Goal: Task Accomplishment & Management: Complete application form

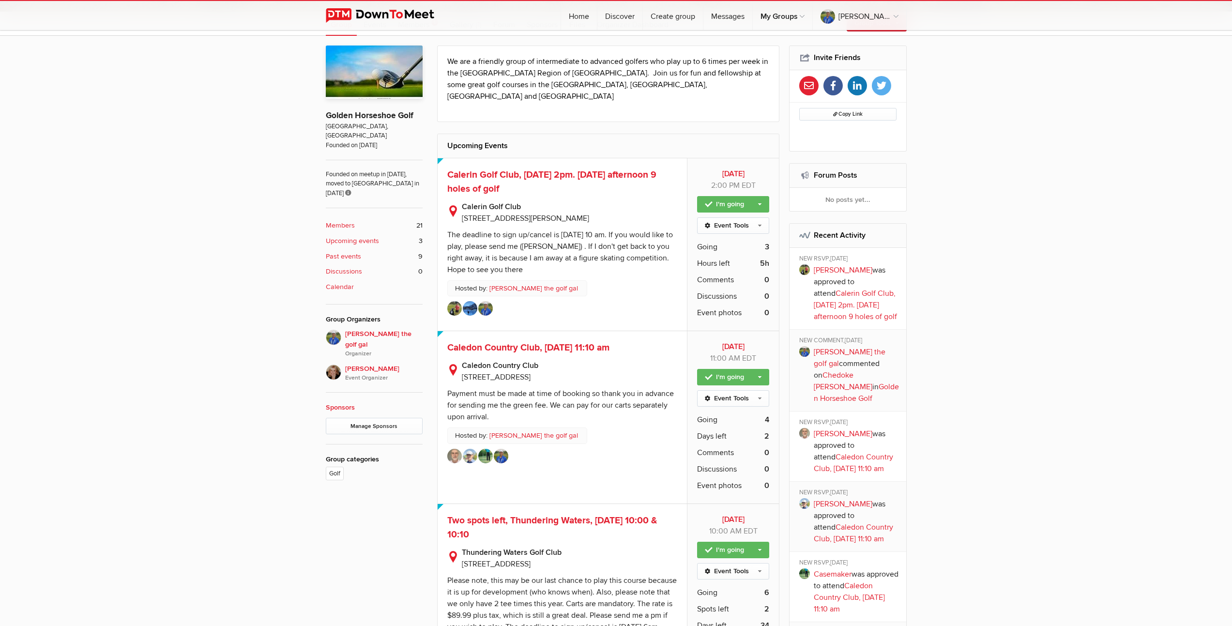
scroll to position [109, 0]
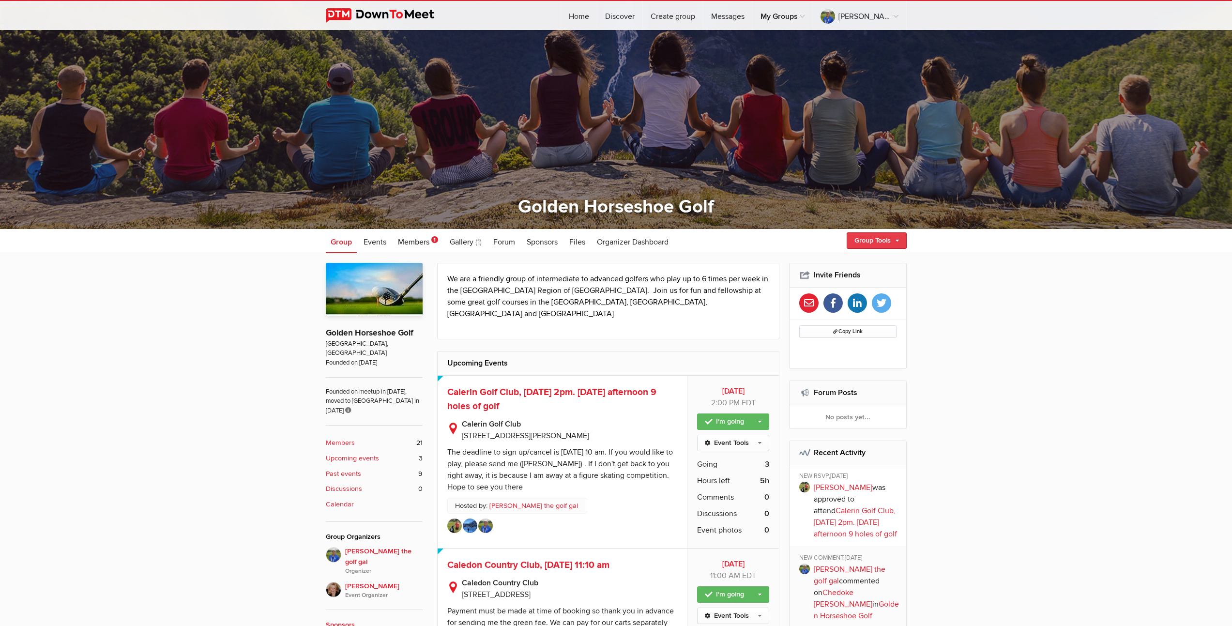
click at [869, 239] on link "Group Tools" at bounding box center [876, 240] width 60 height 16
click at [848, 259] on link "Create Event" at bounding box center [862, 261] width 87 height 15
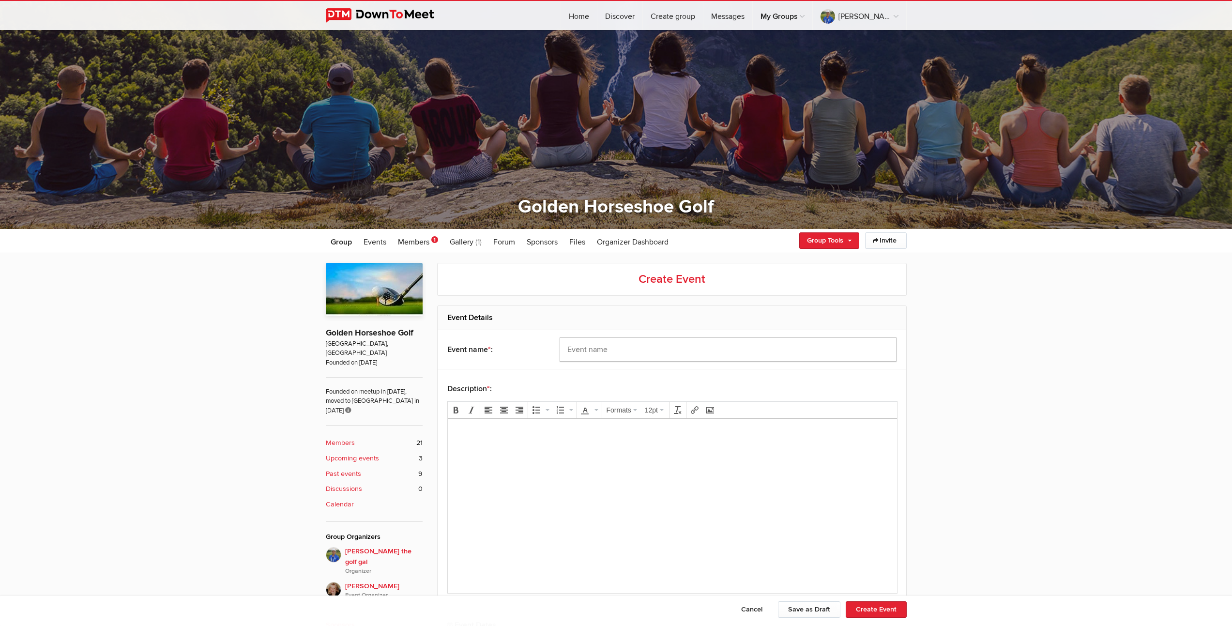
click at [701, 350] on input "text" at bounding box center [727, 349] width 337 height 24
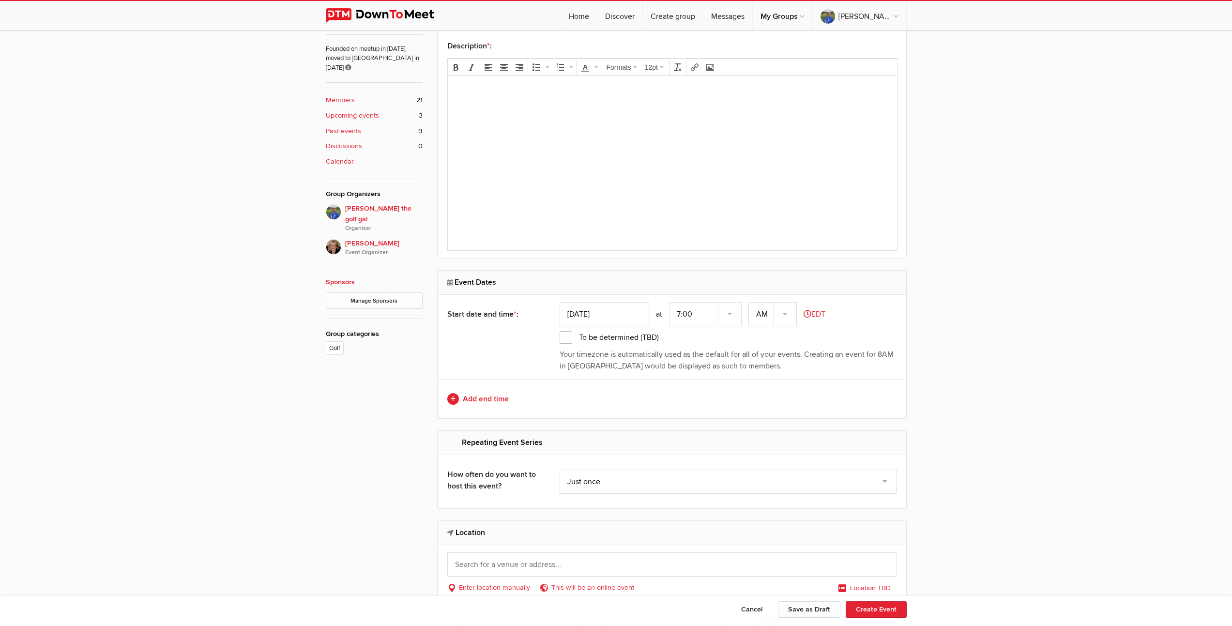
scroll to position [457, 0]
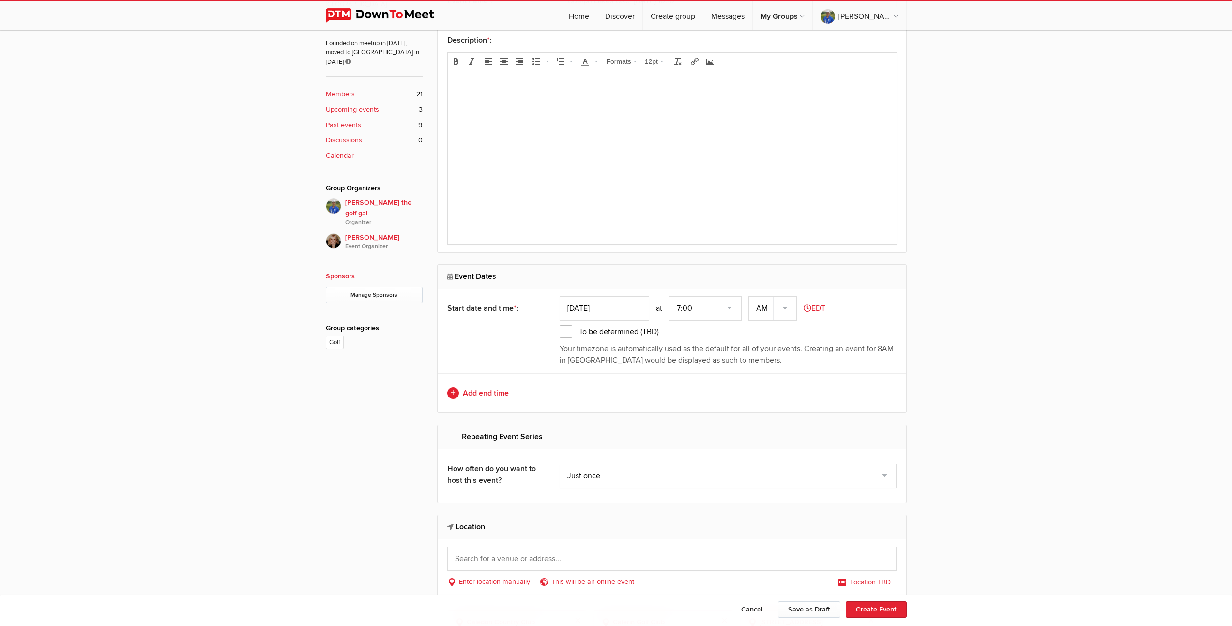
type input "Guelph Lakes G.C., [DATE] 10:10"
click at [600, 313] on input "[DATE]" at bounding box center [604, 308] width 90 height 24
type input "[DATE]"
click at [678, 309] on select "7:00 7:15 7:30 7:45 8:00 8:15 8:30 8:45 9:00 9:15 9:30 9:45 10:00 10:15 10:30 1…" at bounding box center [705, 308] width 73 height 24
select select "10:00:00"
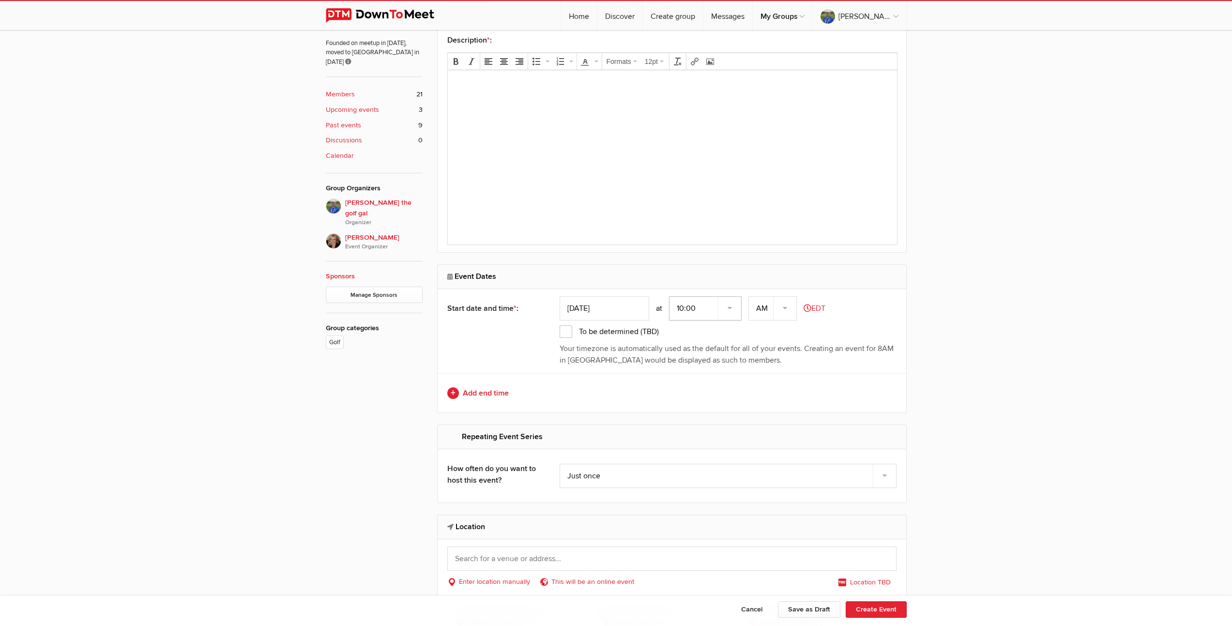
click at [670, 296] on select "7:00 7:15 7:30 7:45 8:00 8:15 8:30 8:45 9:00 9:15 9:30 9:45 10:00 10:15 10:30 1…" at bounding box center [705, 308] width 73 height 24
click at [498, 393] on link "Add end time" at bounding box center [671, 393] width 449 height 12
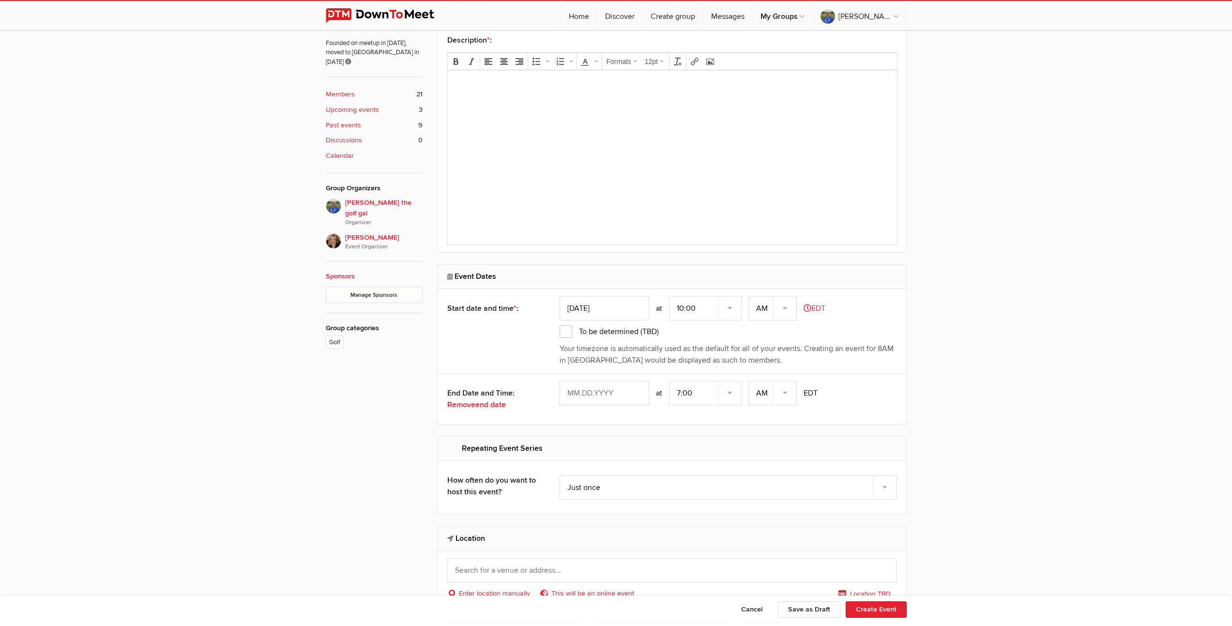
click at [602, 395] on input "text" at bounding box center [604, 393] width 90 height 24
type input "[DATE]"
click at [683, 394] on select "7:00 7:15 7:30 7:45 8:00 8:15 8:30 8:45 9:00 9:15 9:30 9:45 10:00 10:15 10:30 1…" at bounding box center [705, 393] width 73 height 24
select select "3:30:00"
click at [670, 381] on select "7:00 7:15 7:30 7:45 8:00 8:15 8:30 8:45 9:00 9:15 9:30 9:45 10:00 10:15 10:30 1…" at bounding box center [705, 393] width 73 height 24
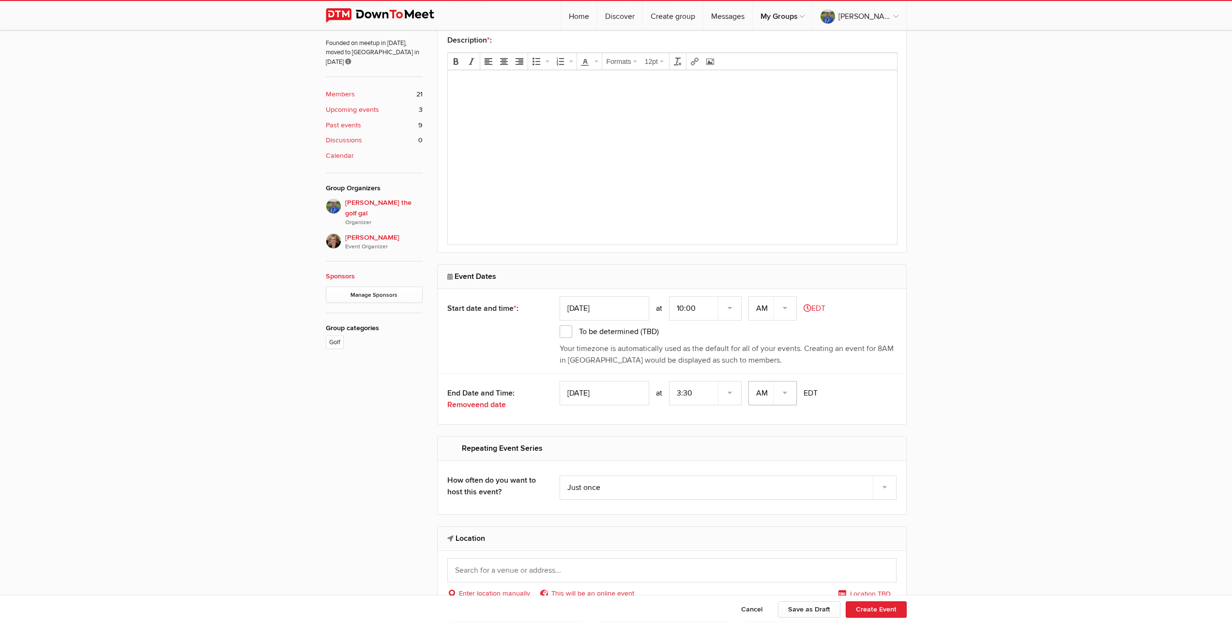
click at [788, 393] on select "AM PM" at bounding box center [772, 393] width 48 height 24
select select "PM"
click at [749, 381] on select "AM PM" at bounding box center [772, 393] width 48 height 24
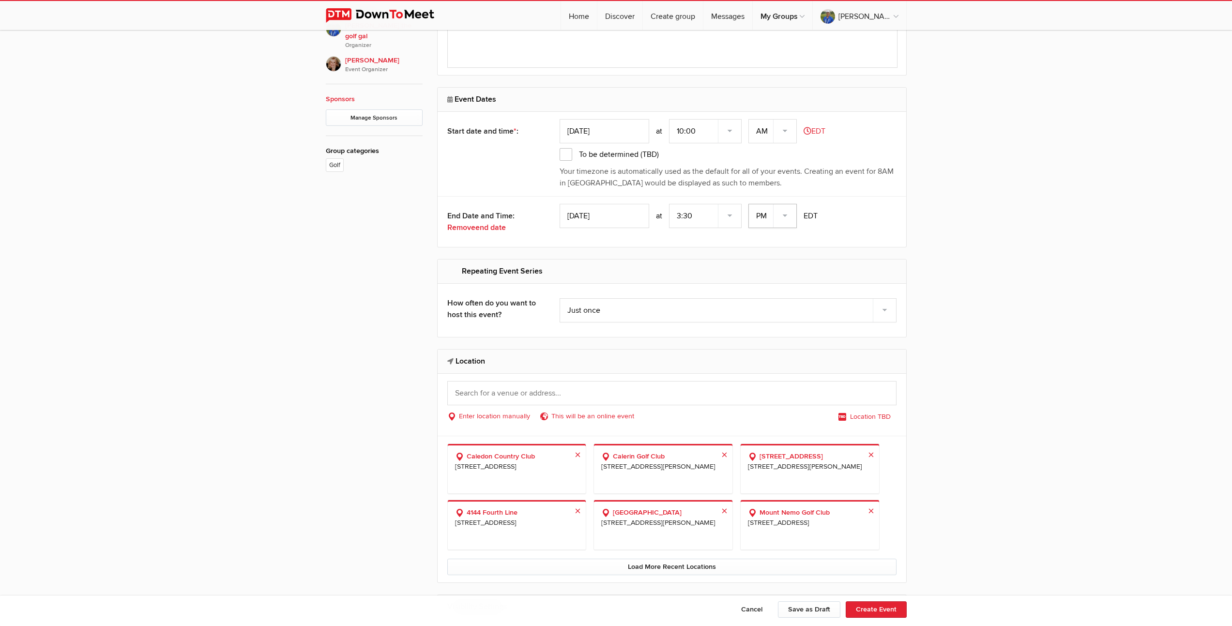
scroll to position [638, 0]
click at [563, 392] on input "text" at bounding box center [671, 389] width 449 height 24
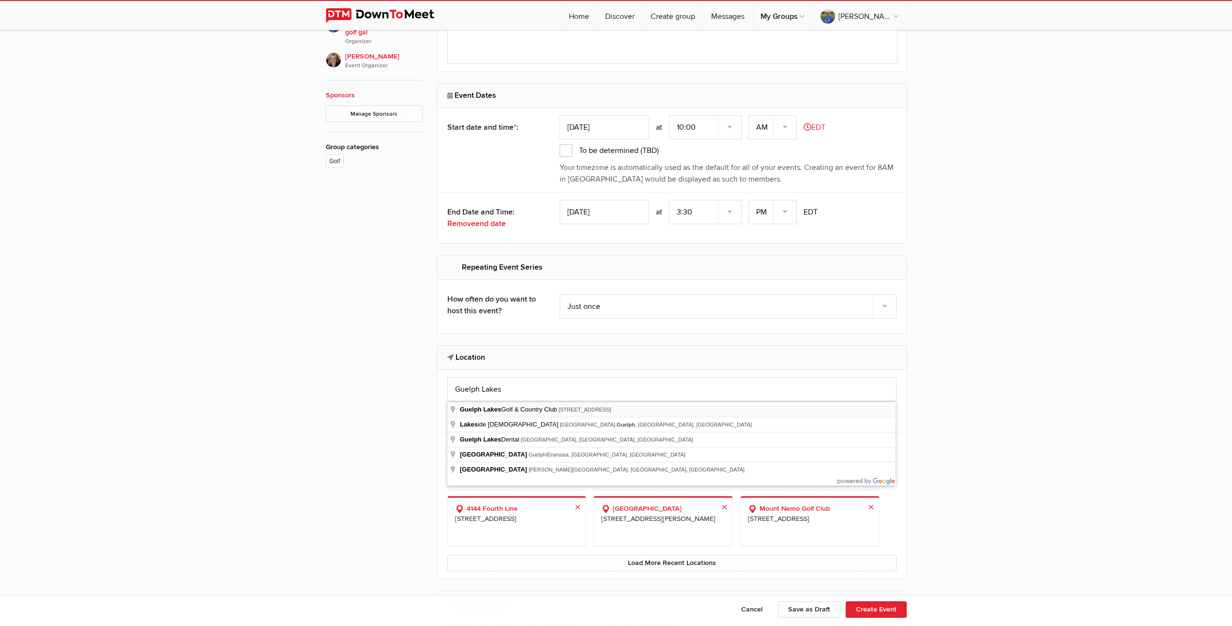
type input "[GEOGRAPHIC_DATA], [STREET_ADDRESS]"
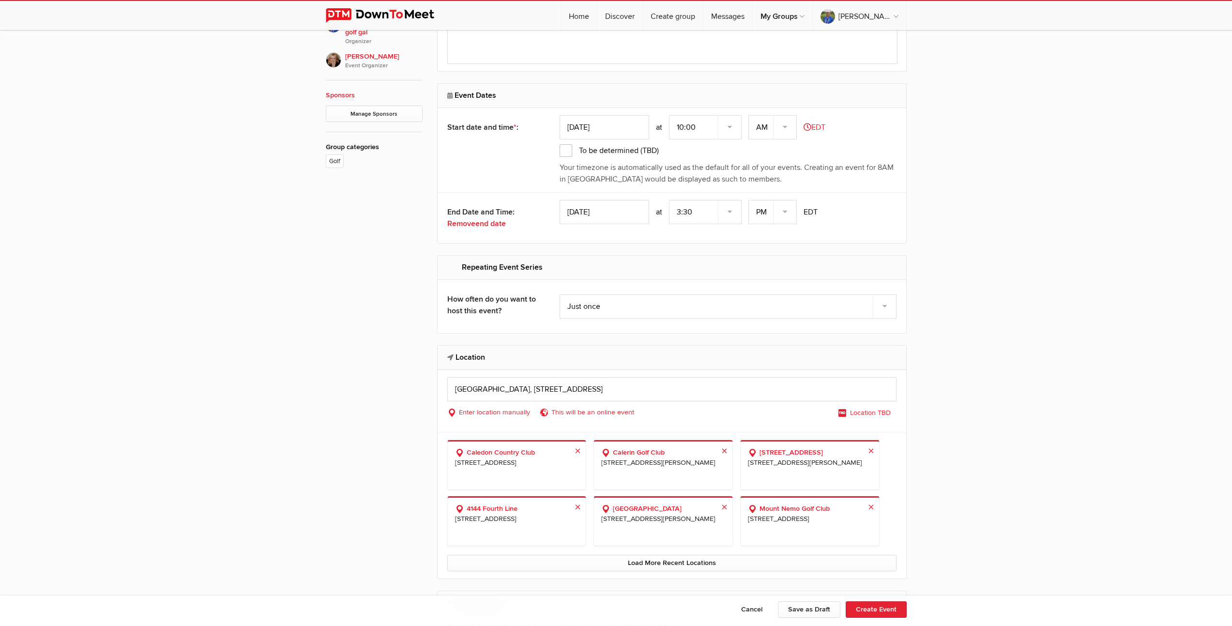
select select "[GEOGRAPHIC_DATA]"
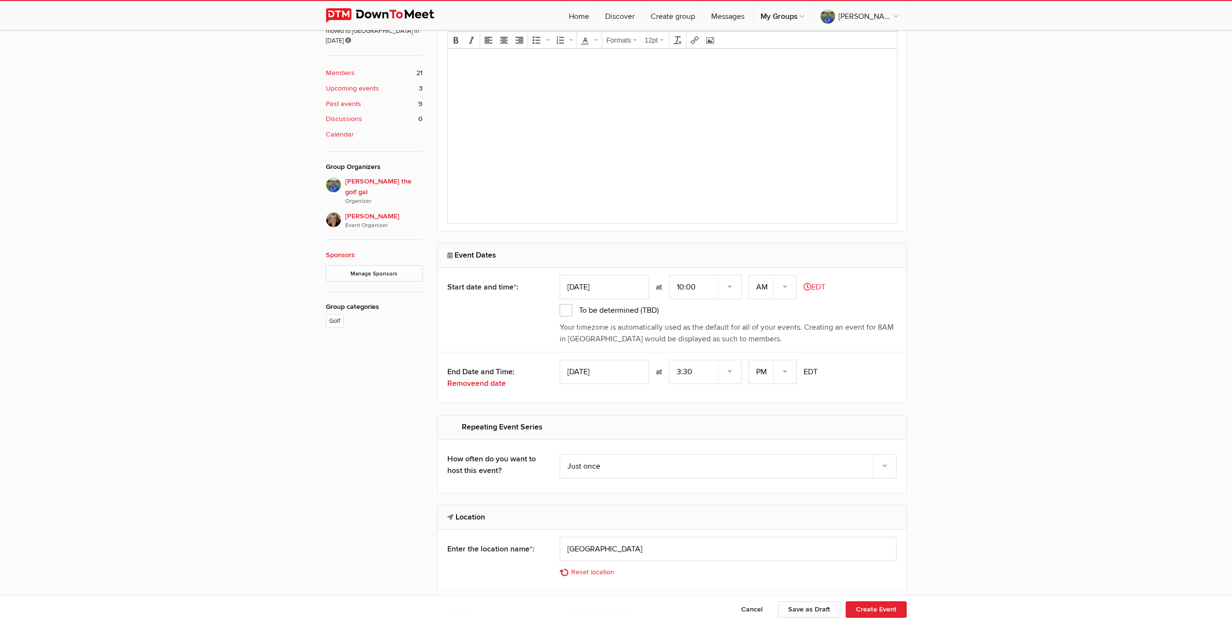
scroll to position [361, 0]
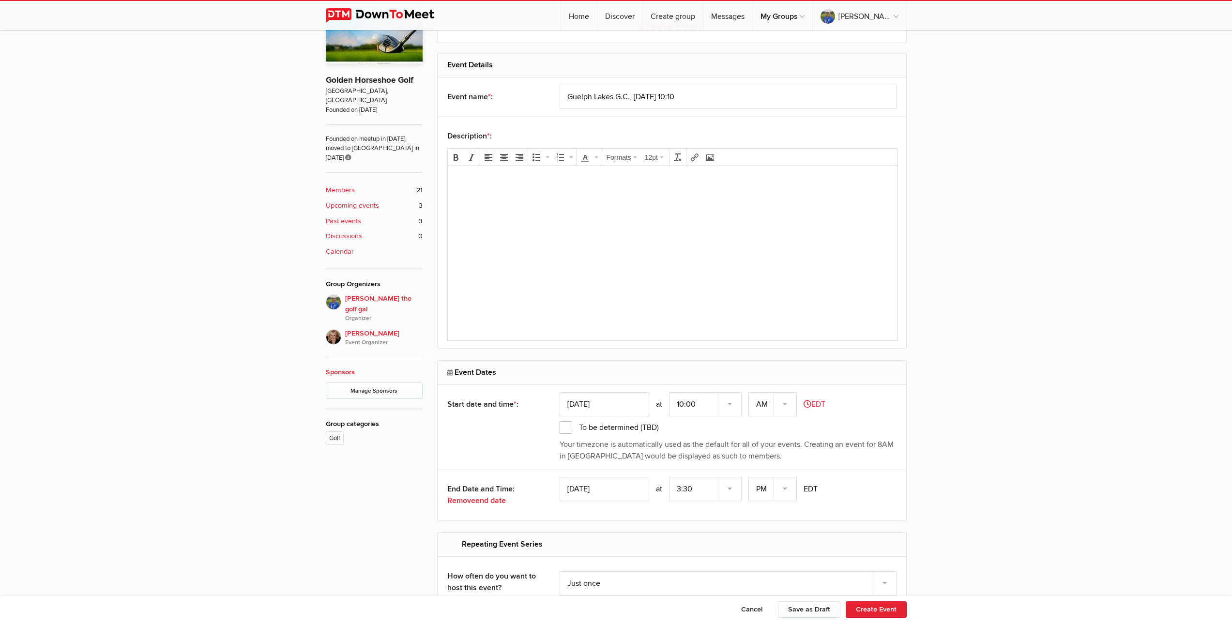
click at [574, 187] on body at bounding box center [671, 196] width 441 height 44
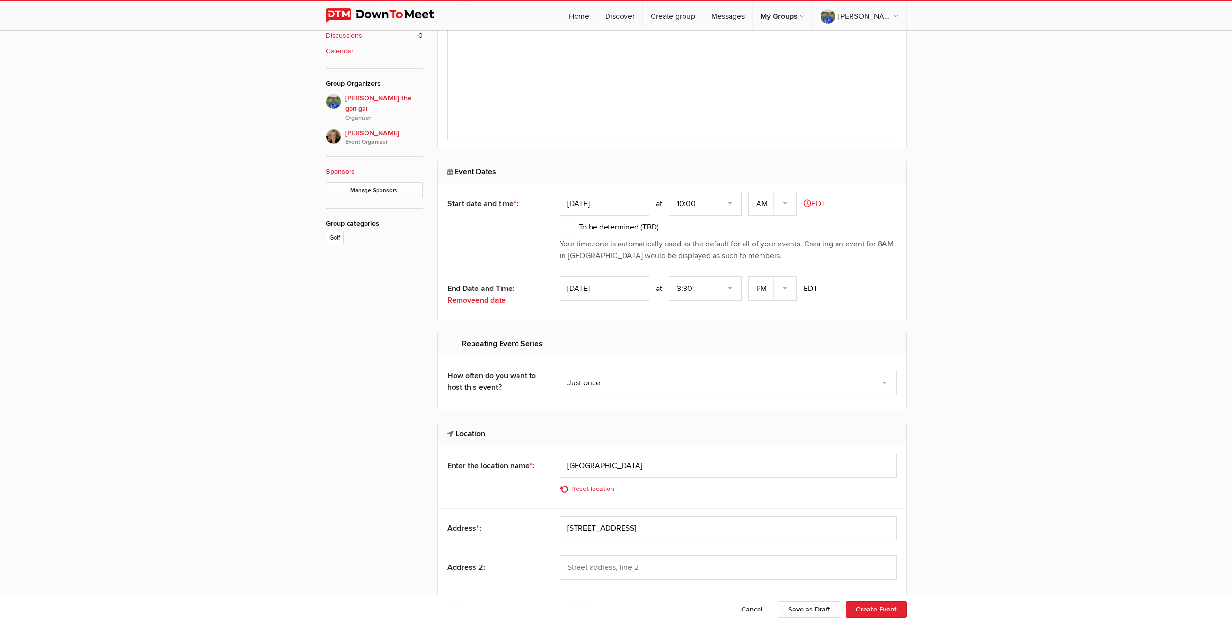
scroll to position [885, 0]
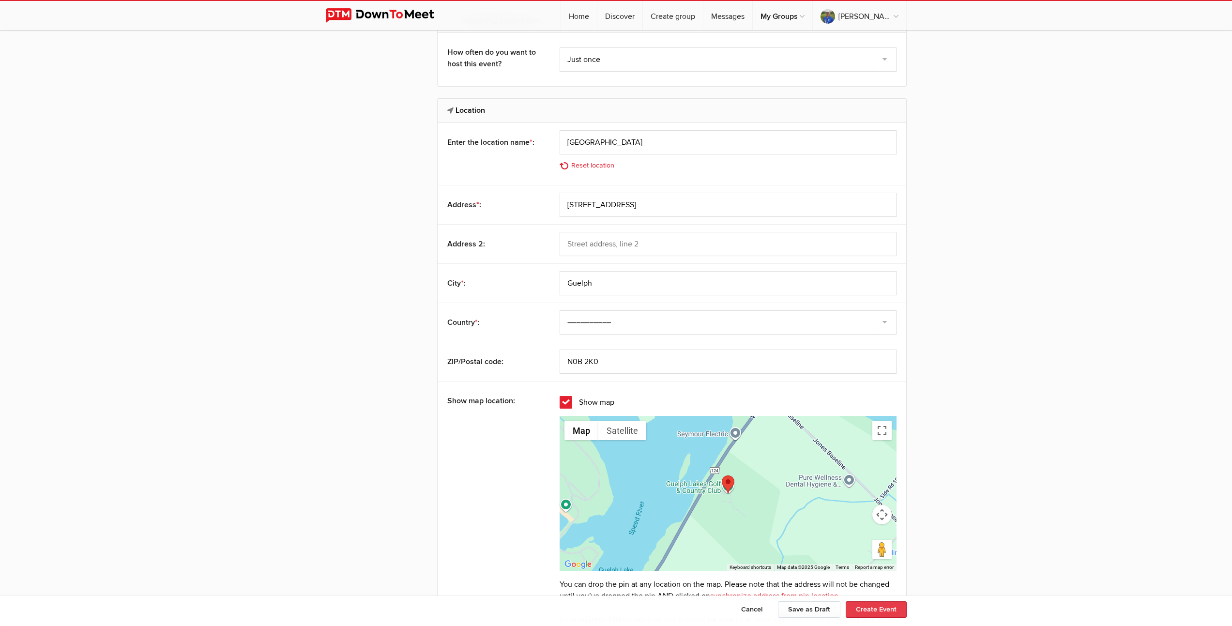
click at [873, 607] on button "Create Event" at bounding box center [875, 609] width 61 height 16
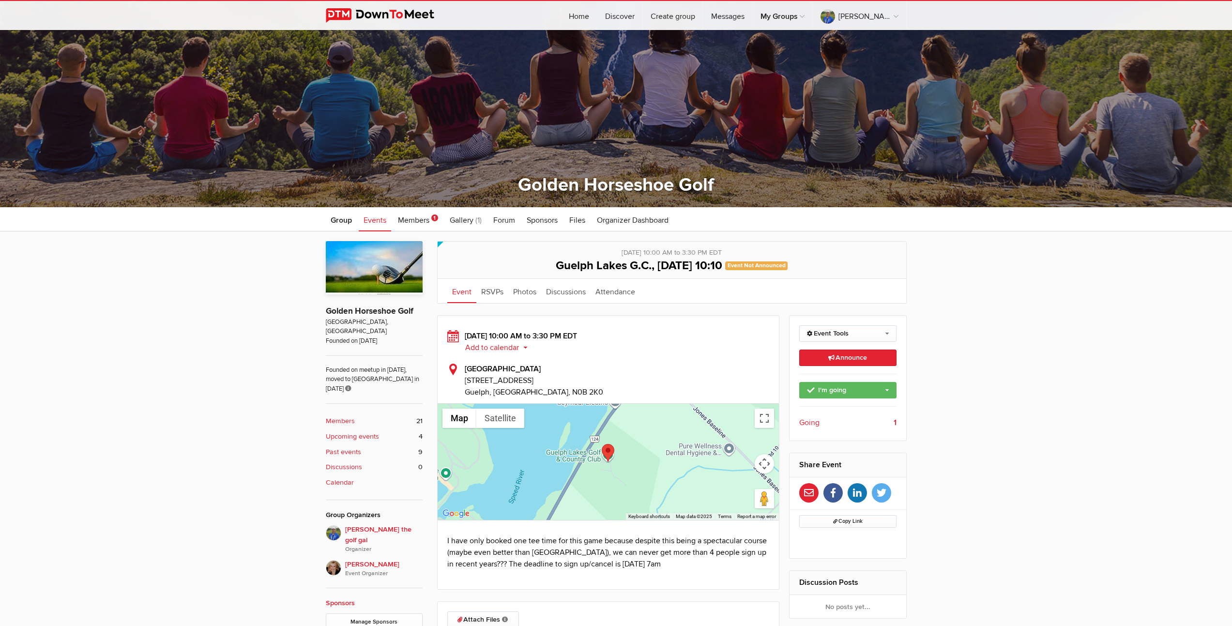
scroll to position [315, 0]
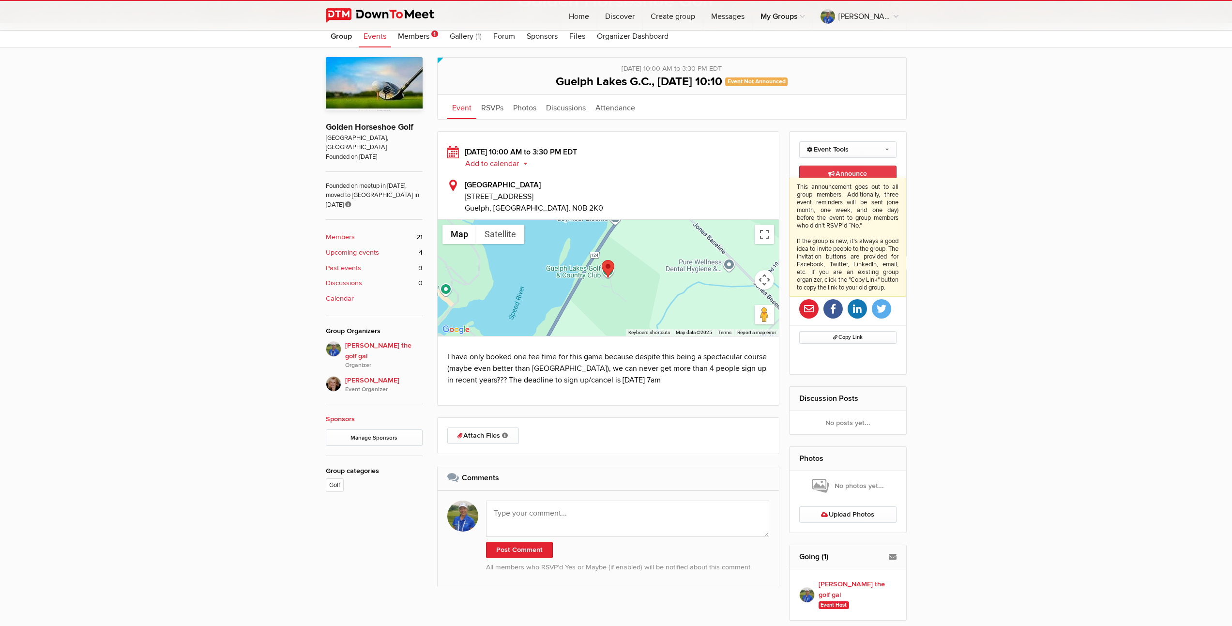
click at [857, 174] on span "Announce This announcement goes out to all group members. Additionally, three e…" at bounding box center [847, 173] width 39 height 8
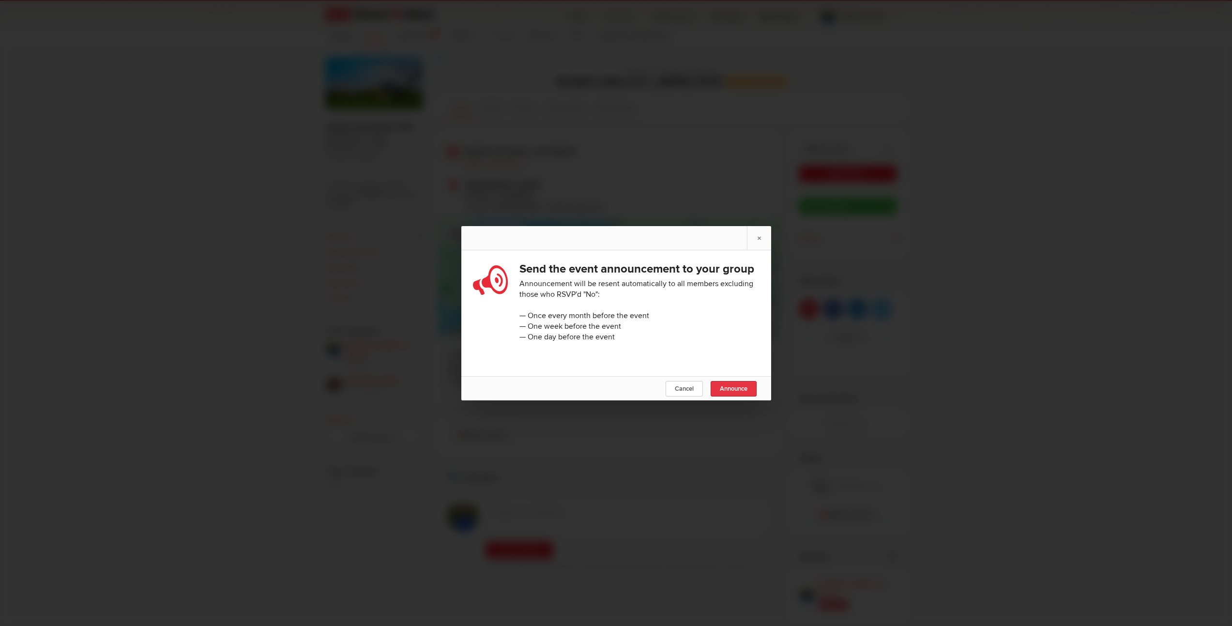
click at [732, 392] on span "Announce" at bounding box center [734, 389] width 28 height 8
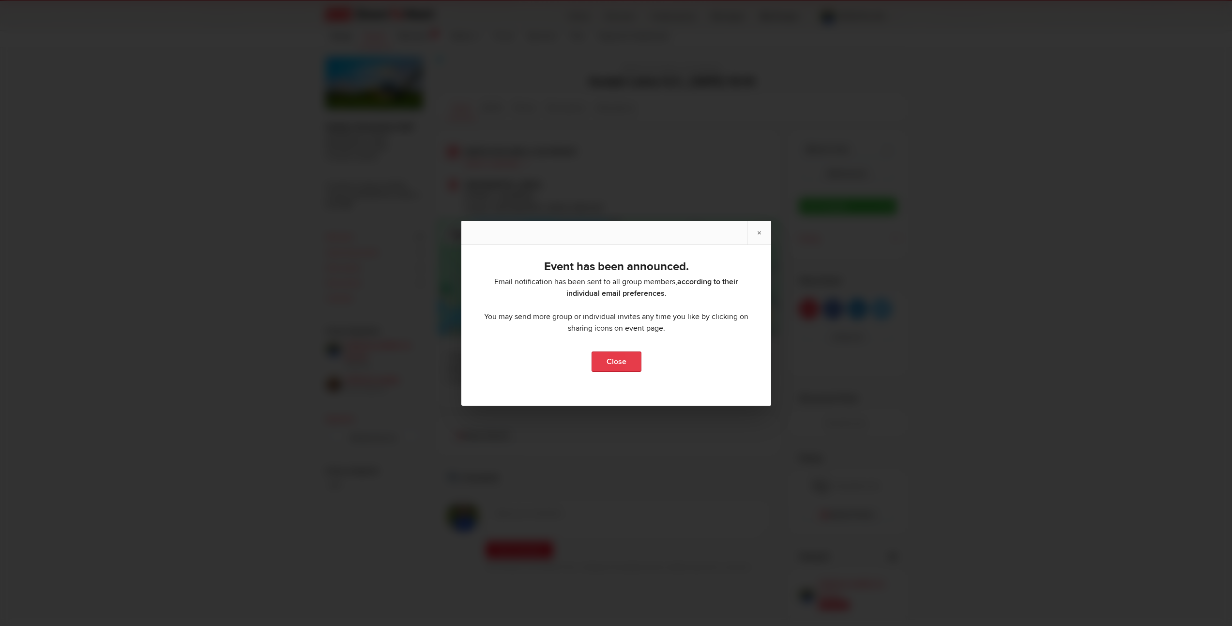
click at [620, 361] on link "Close" at bounding box center [616, 361] width 50 height 20
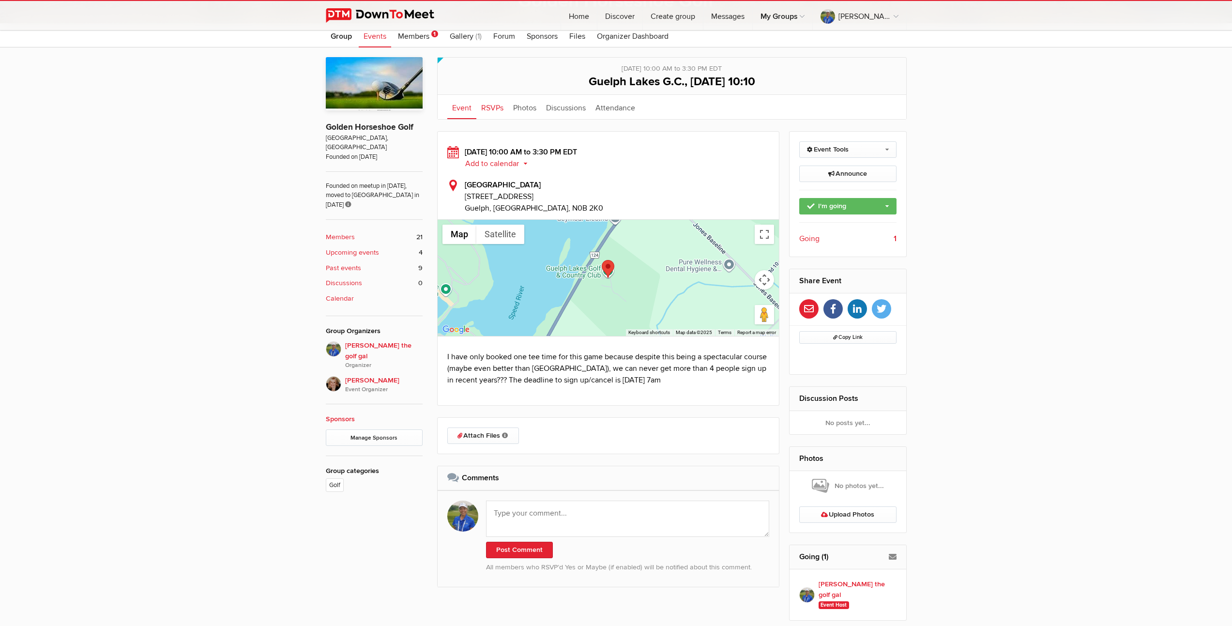
click at [491, 107] on link "RSVPs" at bounding box center [492, 107] width 32 height 24
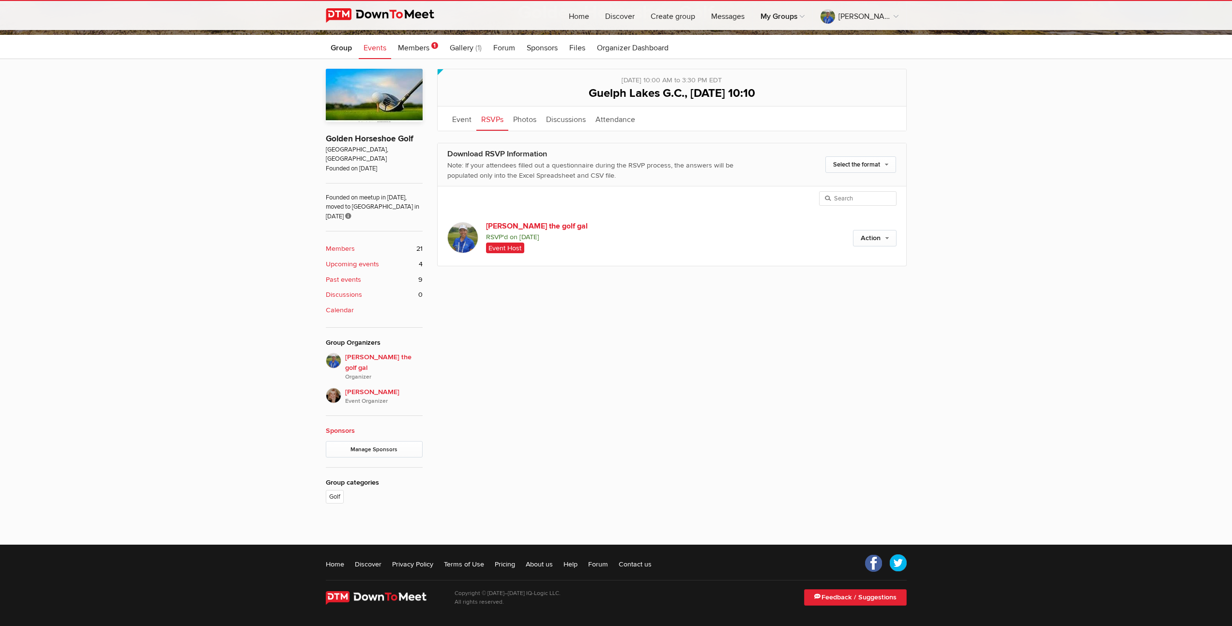
scroll to position [273, 0]
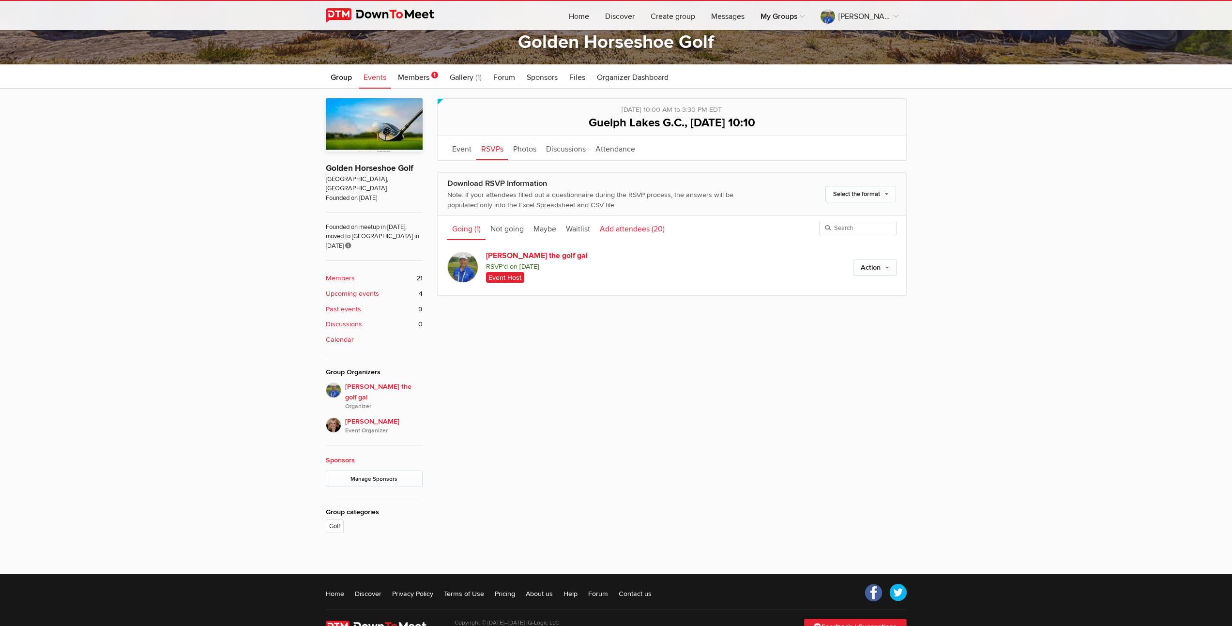
click at [630, 228] on link "Add attendees (20)" at bounding box center [632, 228] width 75 height 24
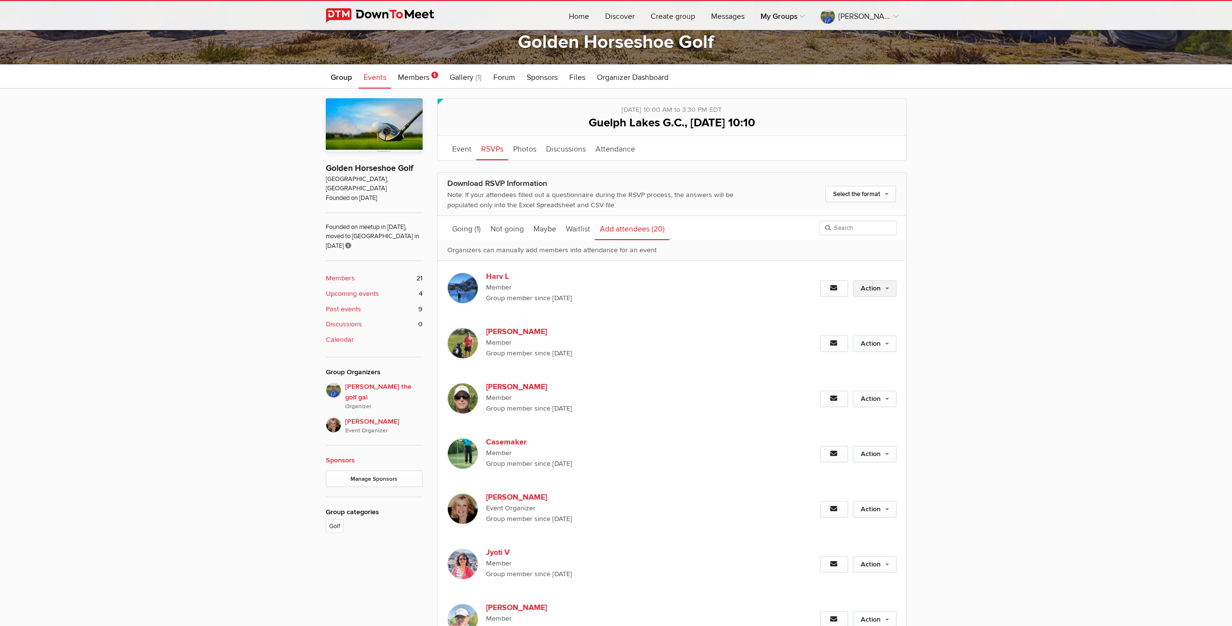
click at [886, 289] on link "Action" at bounding box center [875, 288] width 44 height 16
click at [831, 309] on link "Set as Going" at bounding box center [842, 309] width 105 height 15
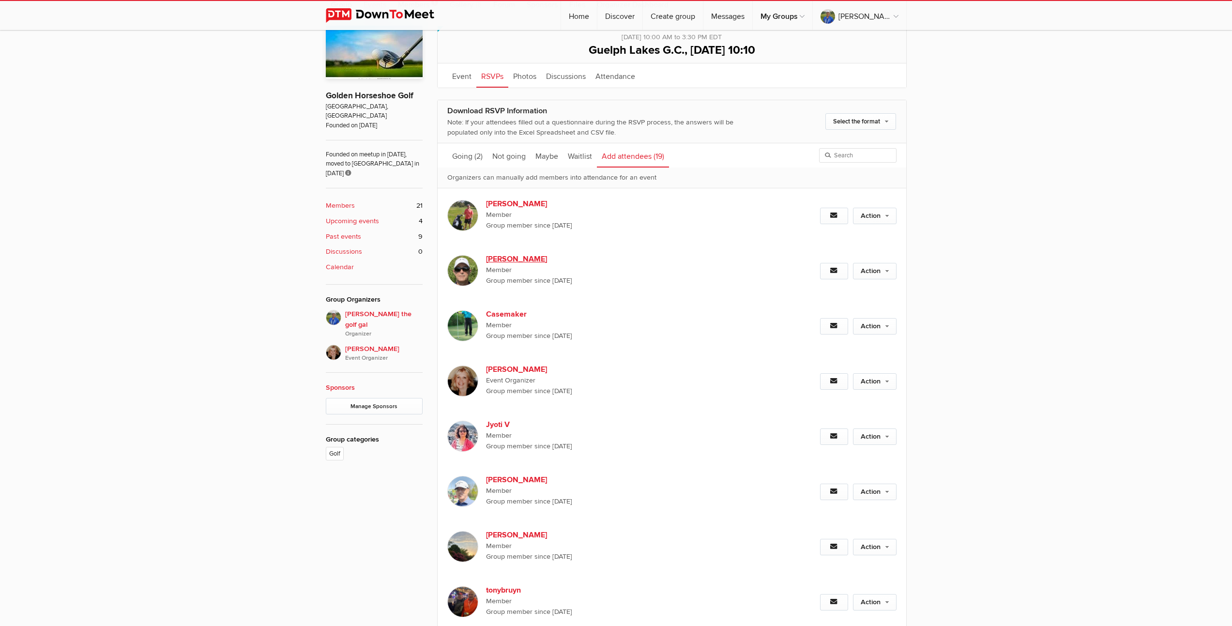
scroll to position [348, 0]
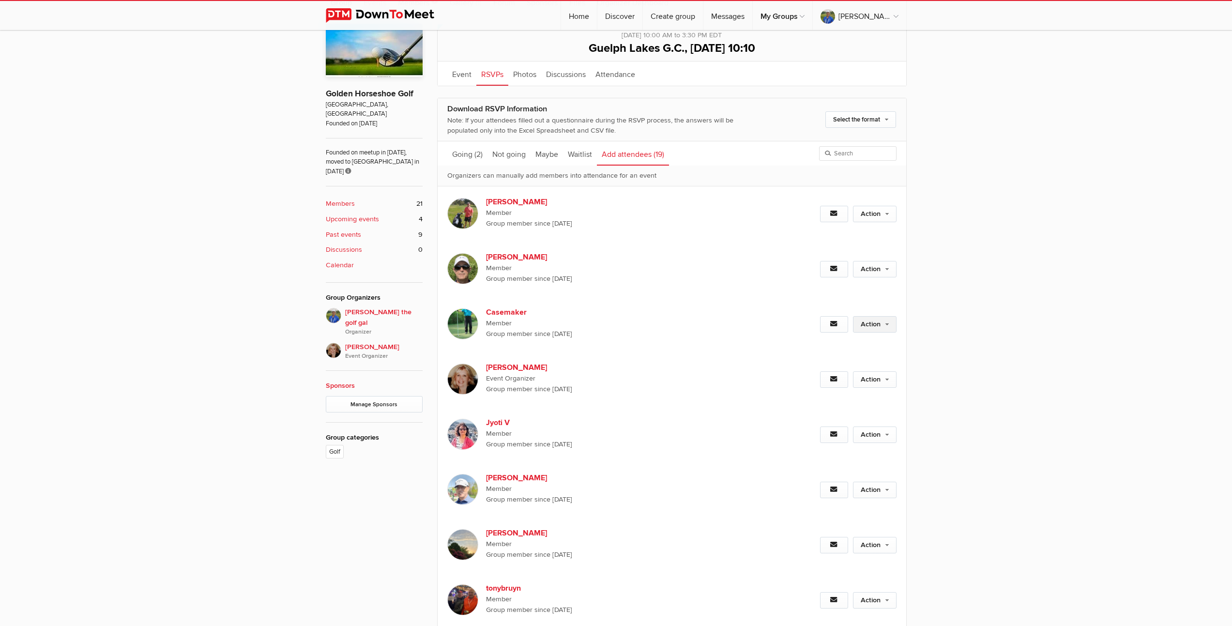
click at [870, 324] on link "Action" at bounding box center [875, 324] width 44 height 16
click at [877, 326] on link "Action" at bounding box center [875, 324] width 44 height 16
click at [850, 344] on link "Set as Going" at bounding box center [842, 345] width 105 height 15
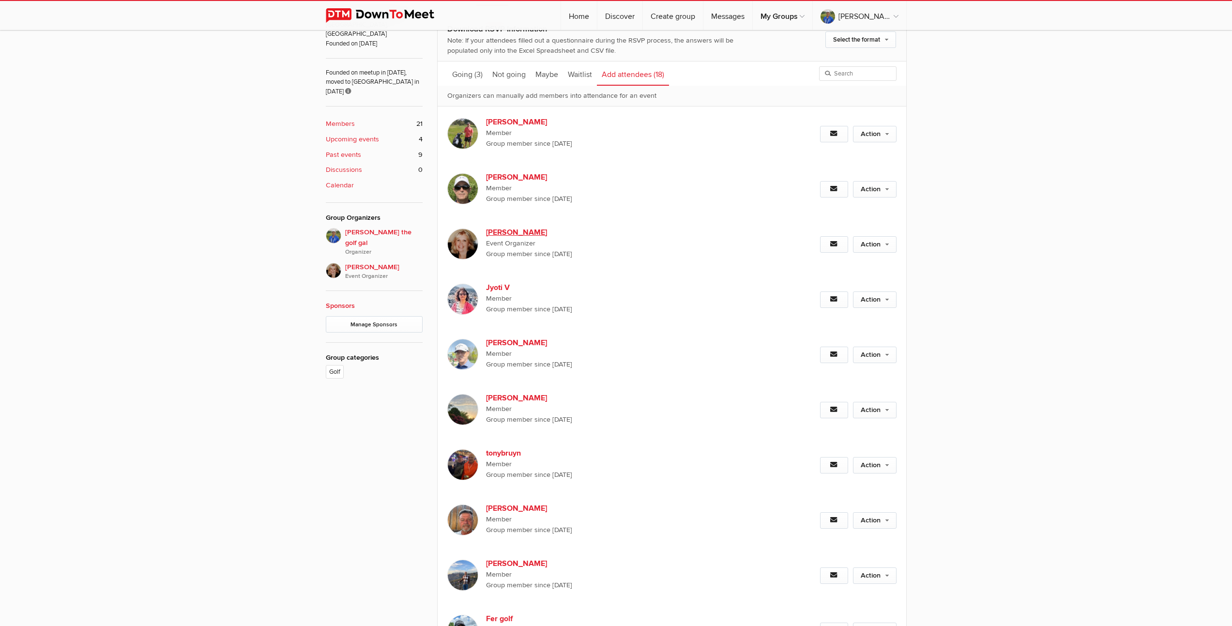
scroll to position [543, 0]
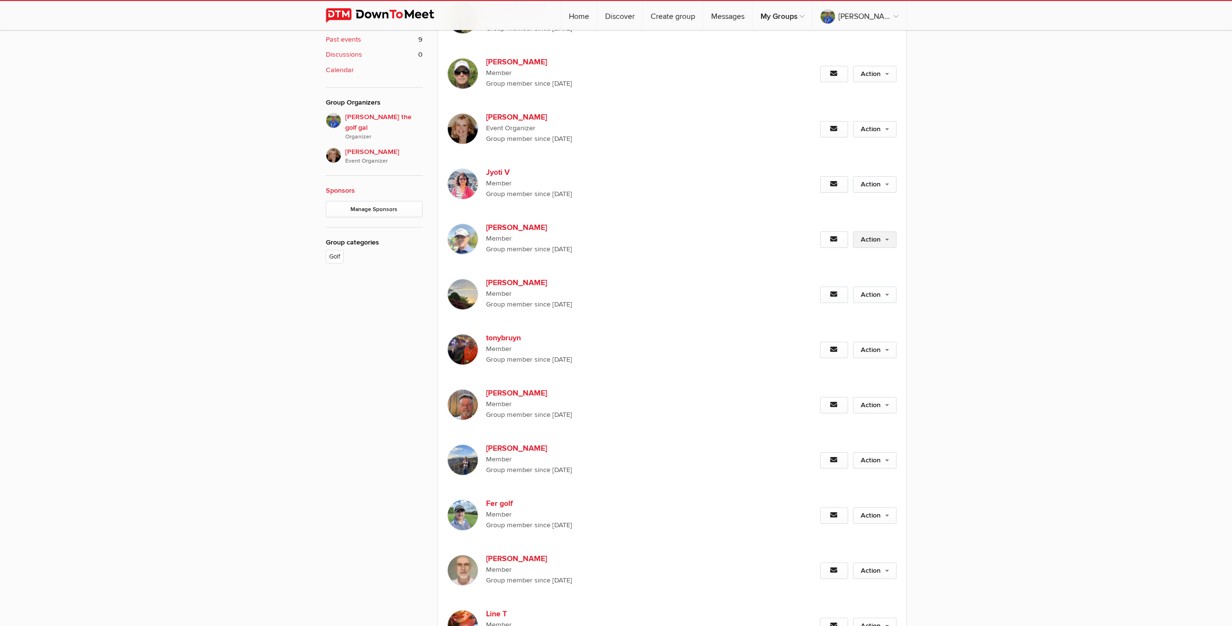
click at [874, 236] on link "Action" at bounding box center [875, 239] width 44 height 16
click at [824, 261] on link "Set as Going" at bounding box center [842, 260] width 105 height 15
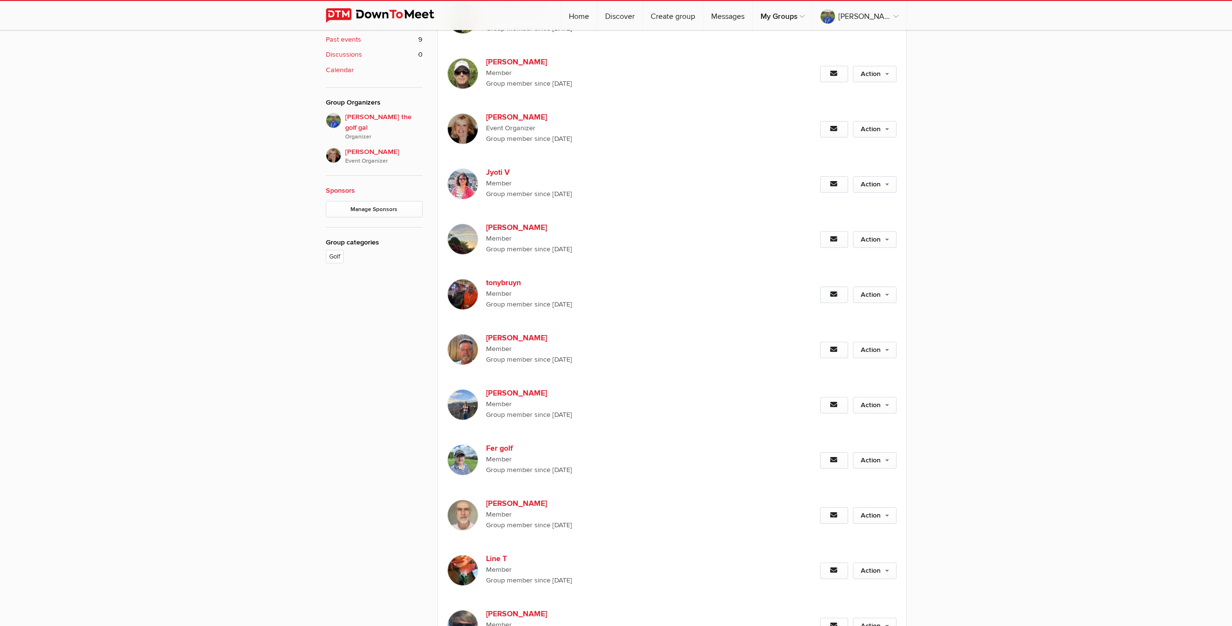
click at [1036, 285] on div "Limited visibility event Event is listed, but non-members won't see details of …" at bounding box center [616, 394] width 1232 height 1151
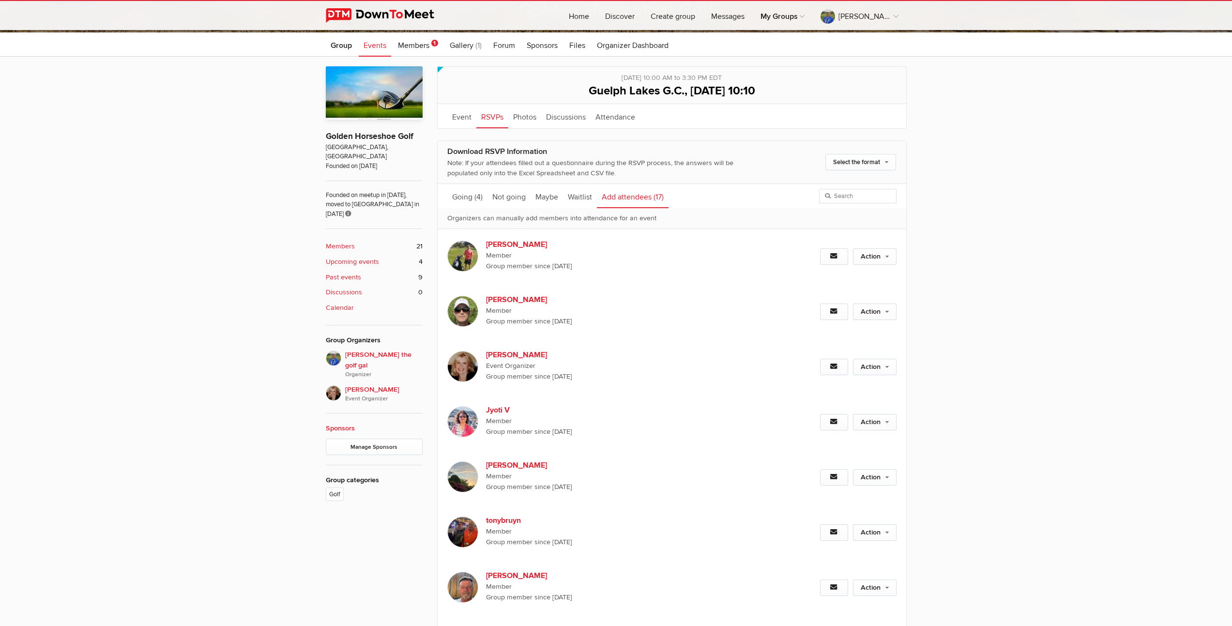
scroll to position [54, 0]
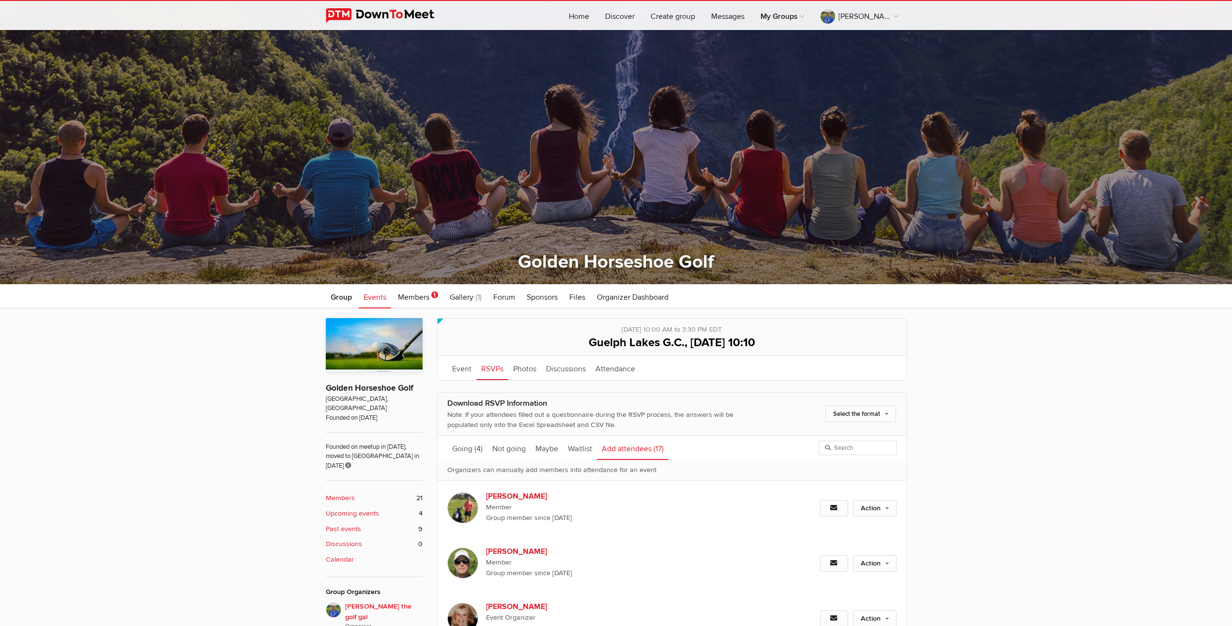
click at [340, 508] on b "Upcoming events" at bounding box center [352, 513] width 53 height 11
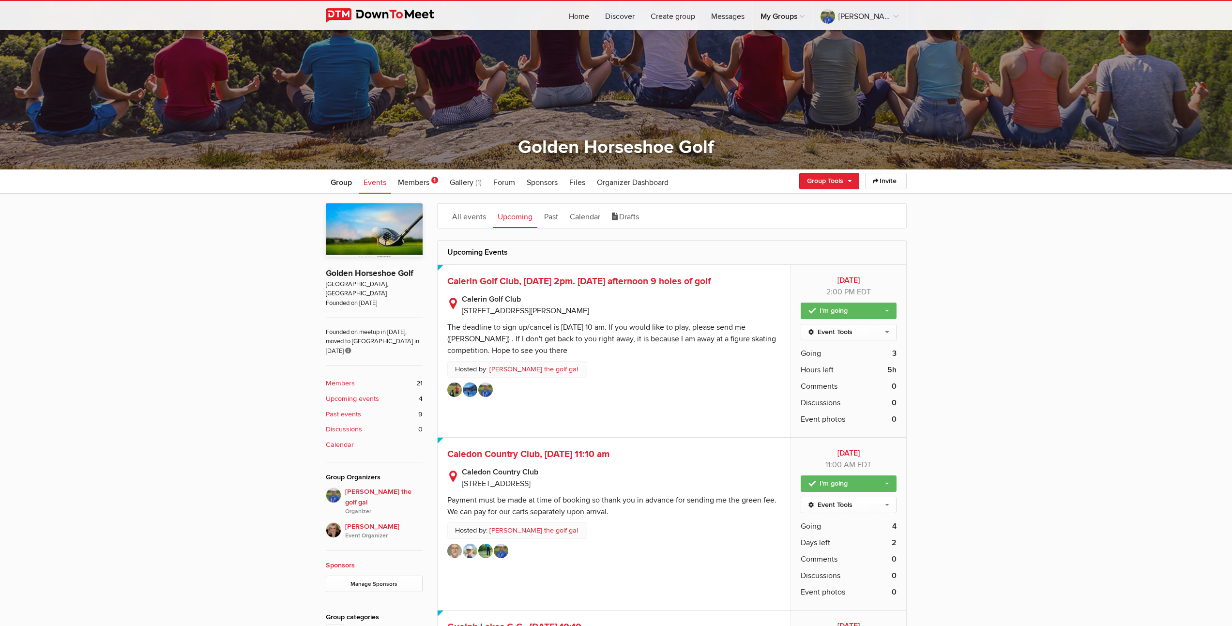
scroll to position [460, 0]
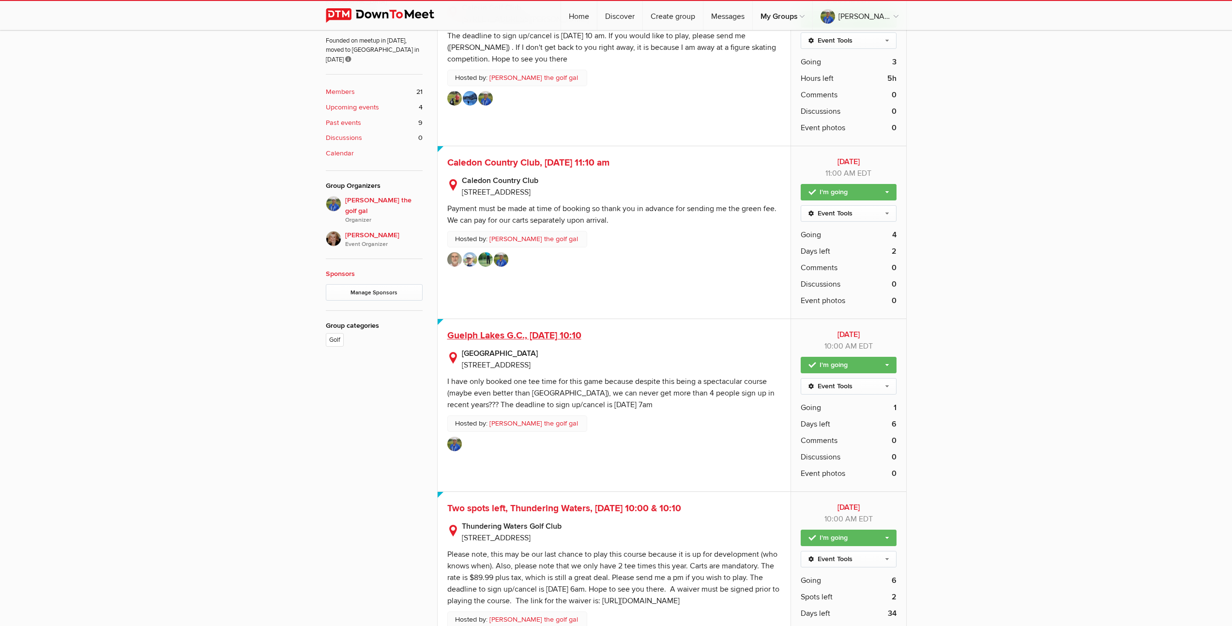
click at [560, 336] on span "Guelph Lakes G.C., [DATE] 10:10" at bounding box center [514, 336] width 134 height 12
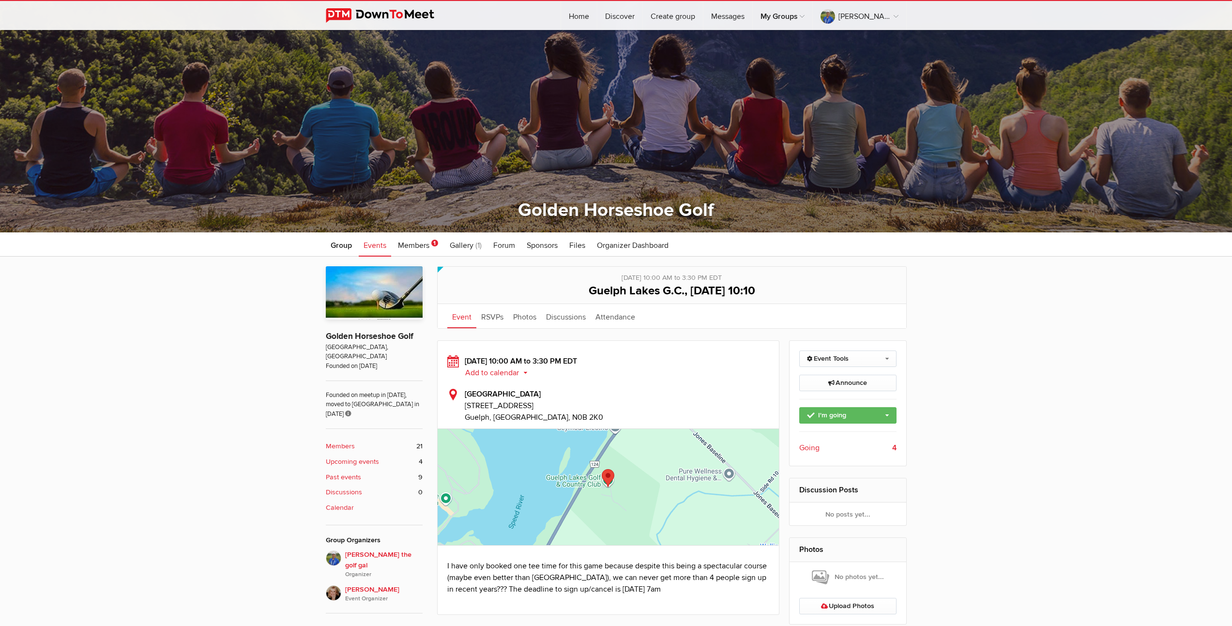
scroll to position [293, 0]
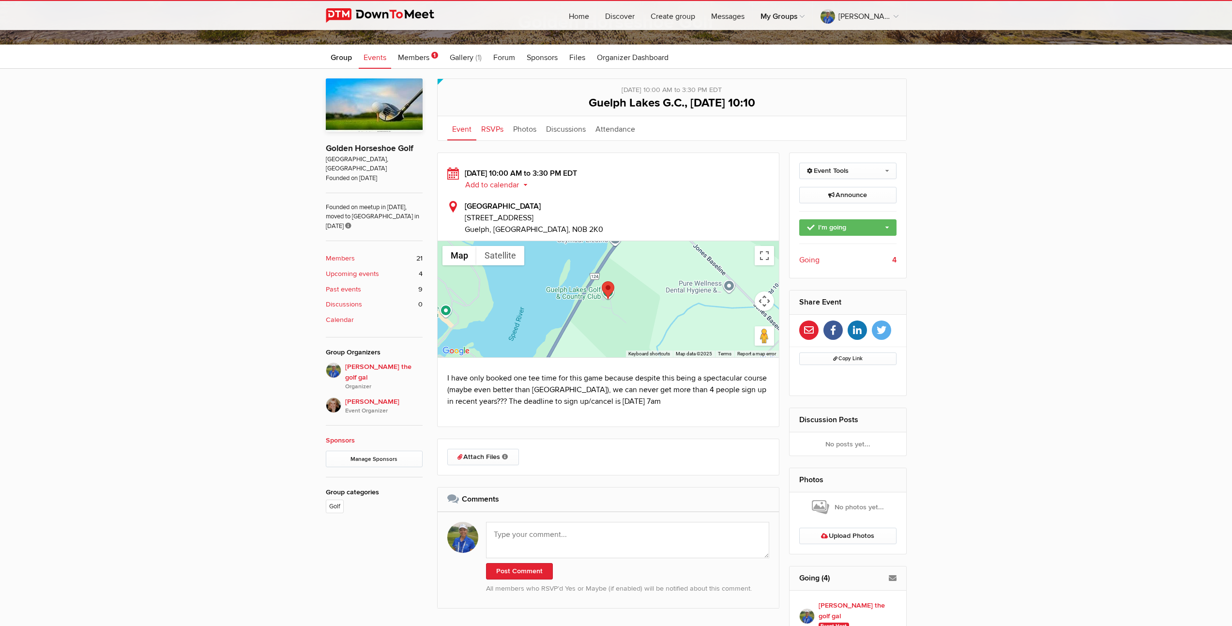
click at [488, 127] on link "RSVPs" at bounding box center [492, 128] width 32 height 24
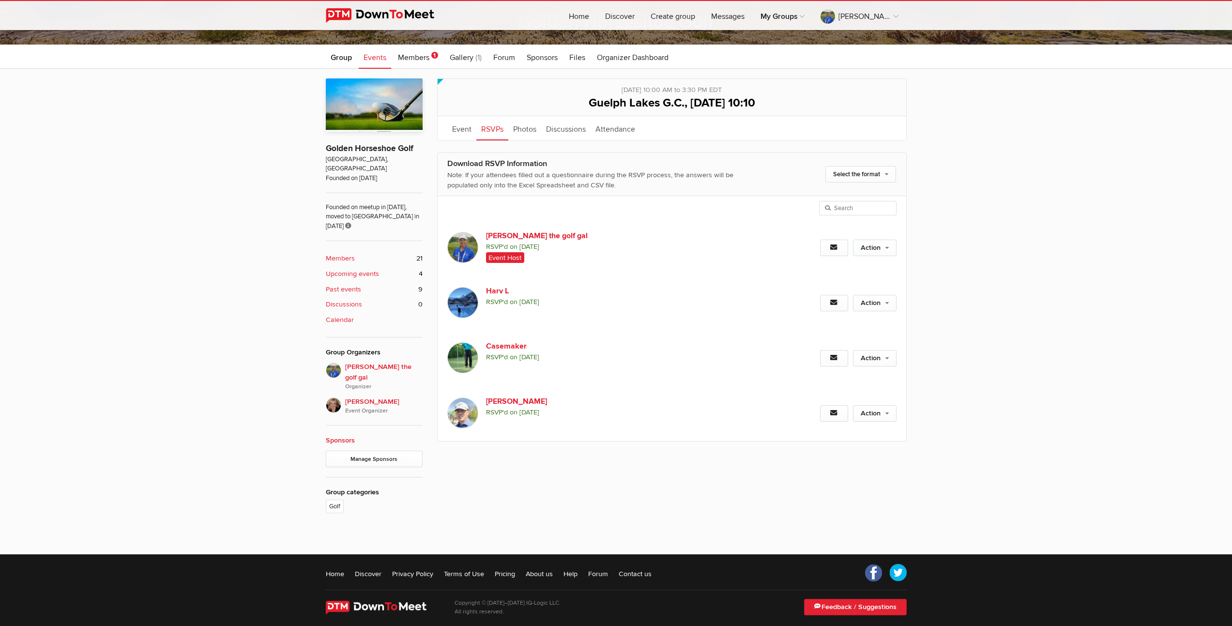
scroll to position [273, 0]
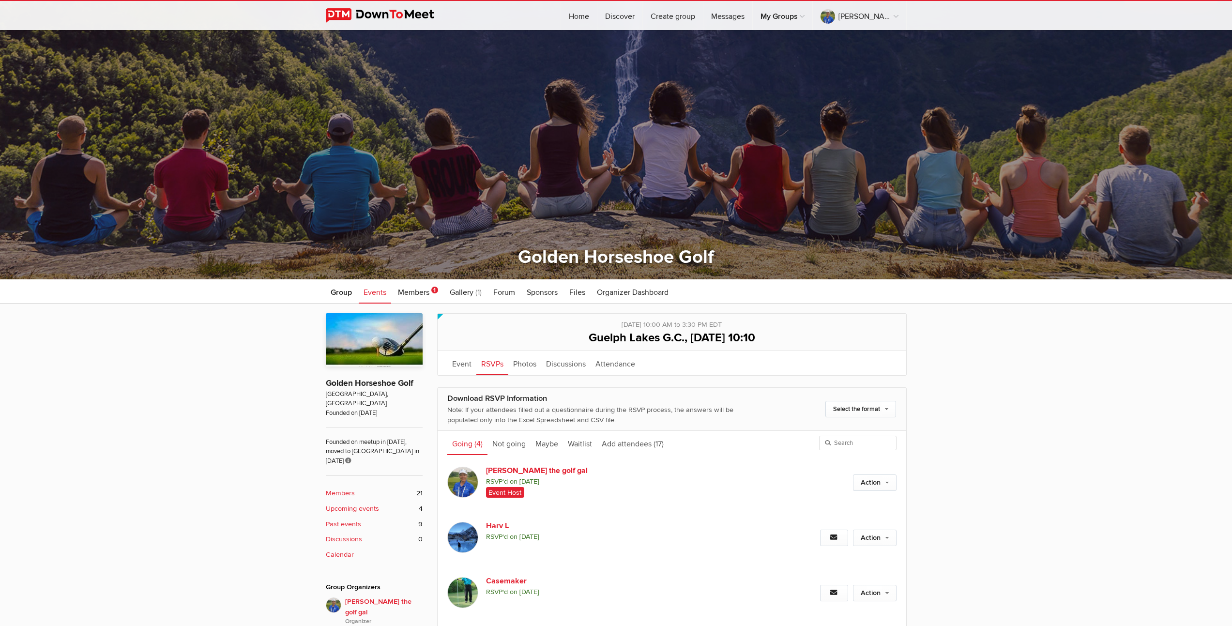
scroll to position [257, 0]
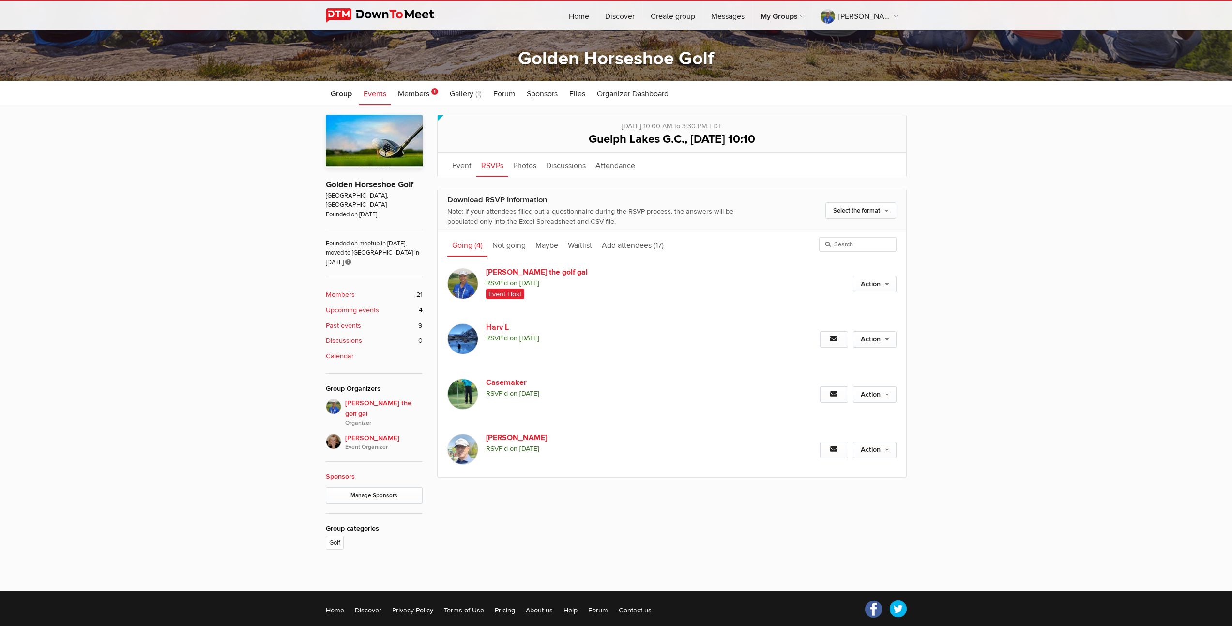
click at [341, 305] on b "Upcoming events" at bounding box center [352, 310] width 53 height 11
